Goal: Check status: Check status

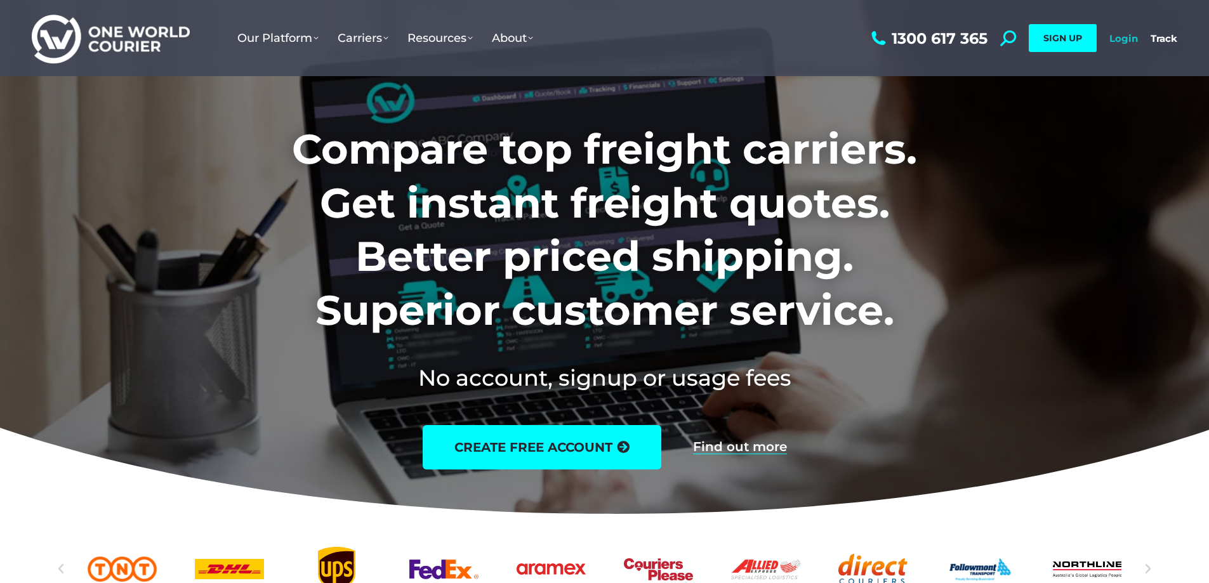
click at [1124, 36] on link "Login" at bounding box center [1123, 38] width 29 height 12
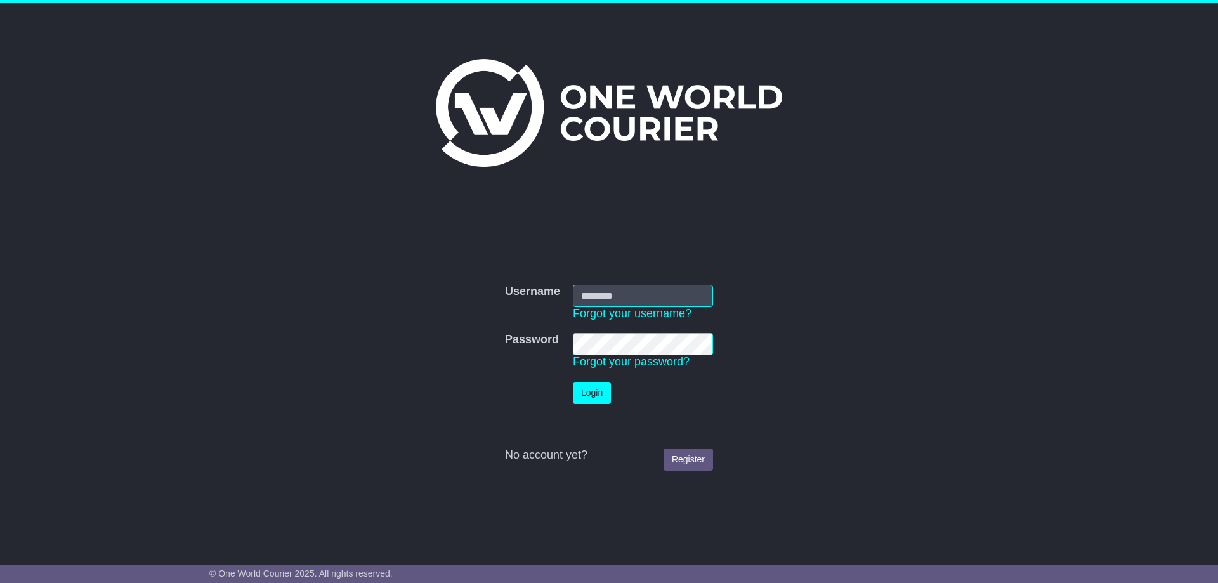
type input "**********"
click at [579, 392] on button "Login" at bounding box center [592, 393] width 38 height 22
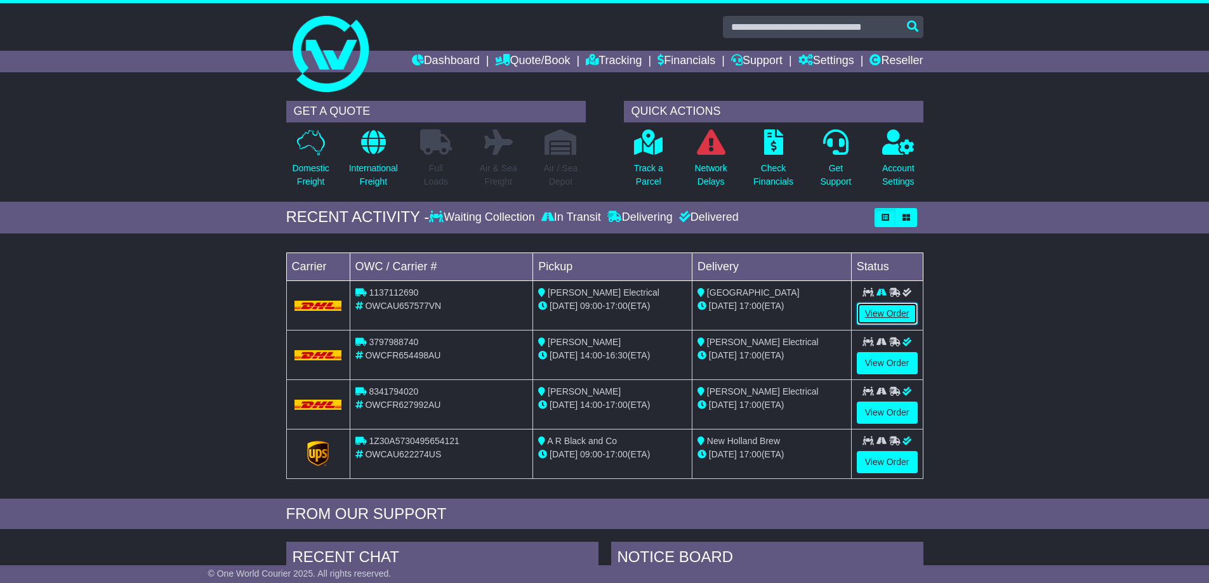
click at [877, 308] on link "View Order" at bounding box center [887, 314] width 61 height 22
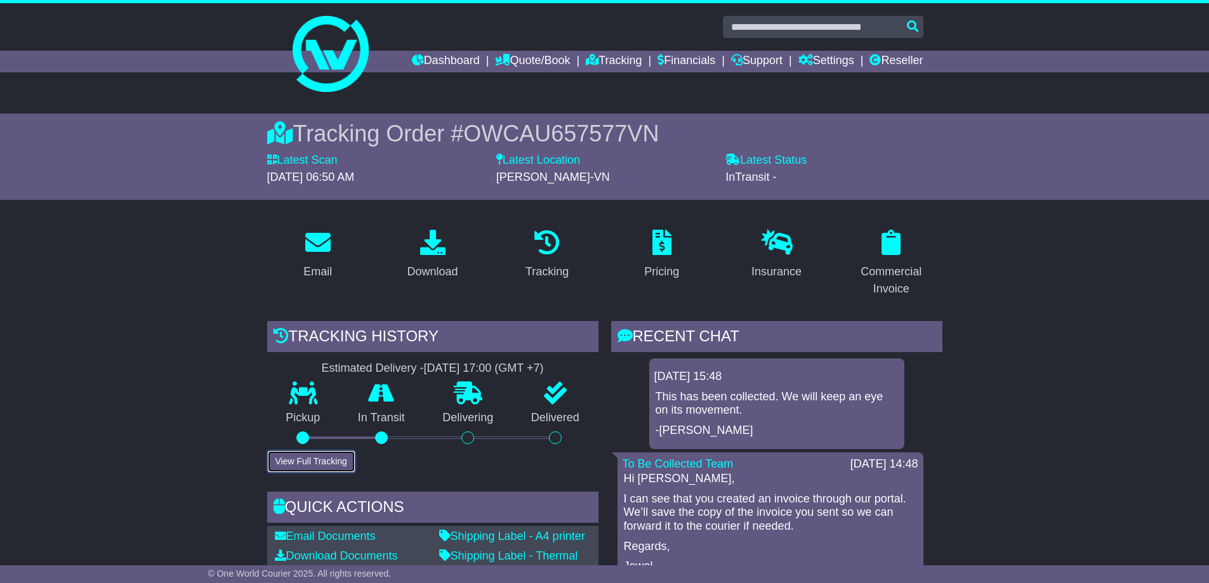
click at [325, 463] on button "View Full Tracking" at bounding box center [311, 461] width 88 height 22
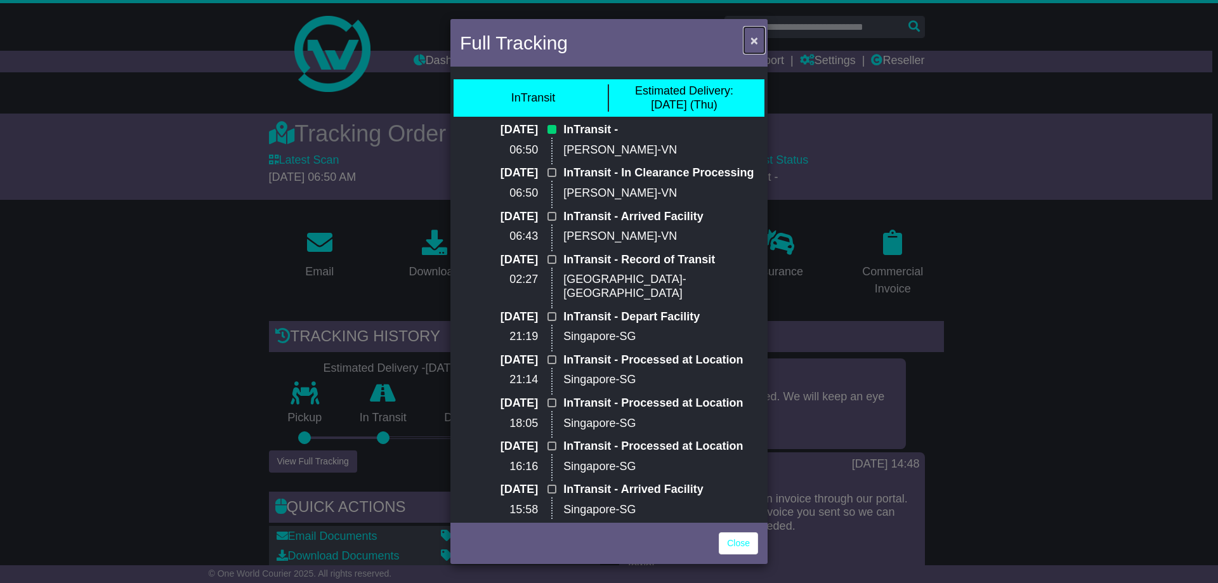
click at [754, 39] on span "×" at bounding box center [755, 40] width 8 height 15
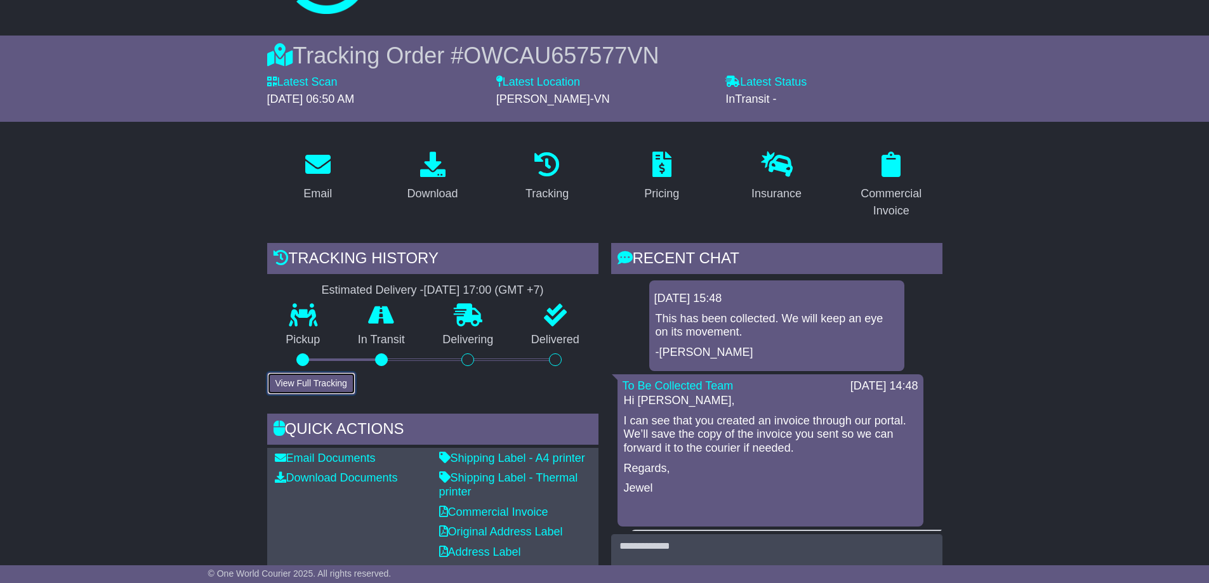
scroll to position [190, 0]
